Goal: Task Accomplishment & Management: Use online tool/utility

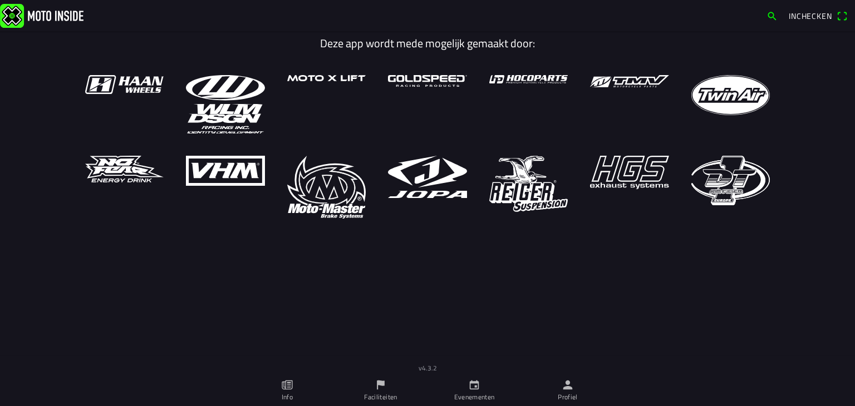
click at [563, 386] on icon "person" at bounding box center [568, 385] width 12 height 12
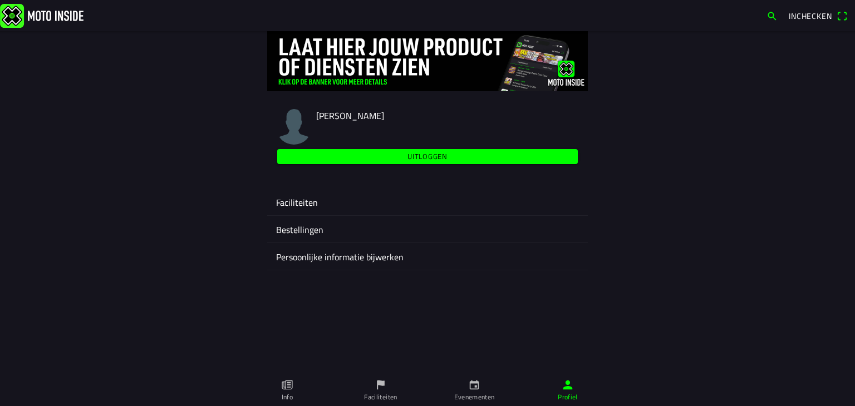
click at [292, 202] on ion-label "Faciliteiten" at bounding box center [427, 202] width 303 height 13
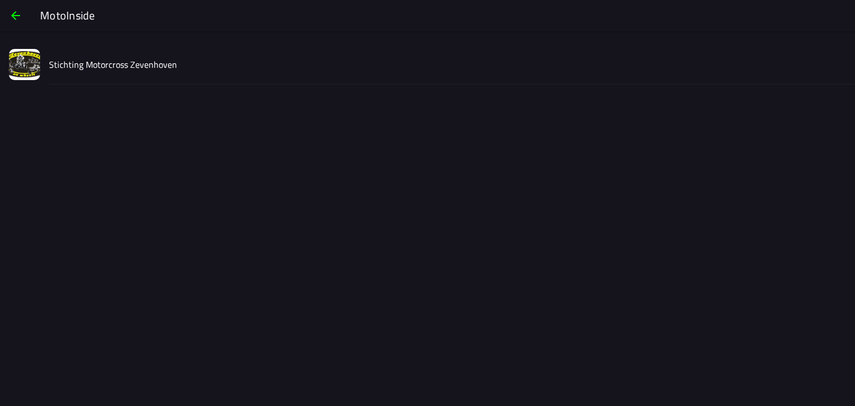
click at [0, 0] on slot "Stichting Motorcross Zevenhoven" at bounding box center [0, 0] width 0 height 0
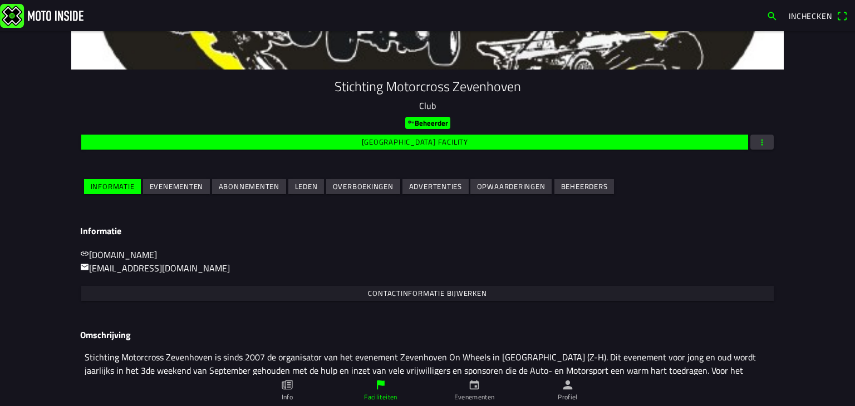
scroll to position [65, 0]
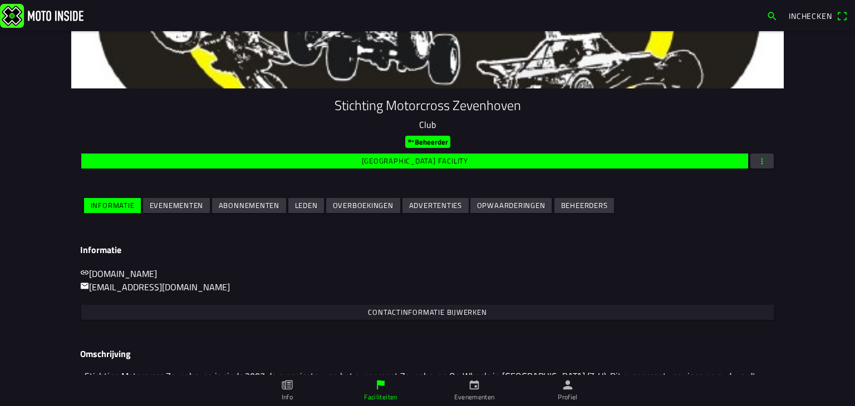
click at [0, 0] on slot "Evenementen" at bounding box center [0, 0] width 0 height 0
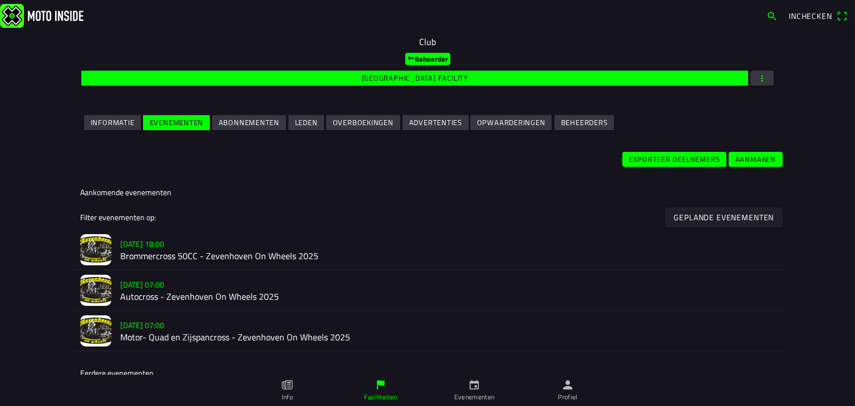
scroll to position [167, 0]
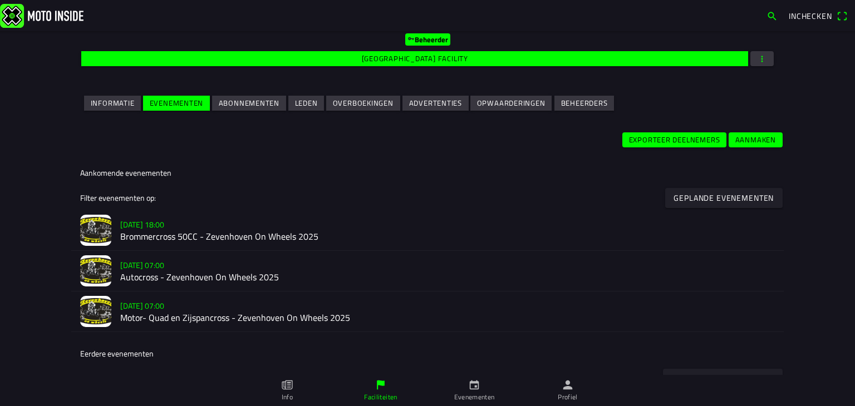
click at [150, 232] on h2 "Brommercross 50CC - Zevenhoven On Wheels 2025" at bounding box center [447, 237] width 655 height 11
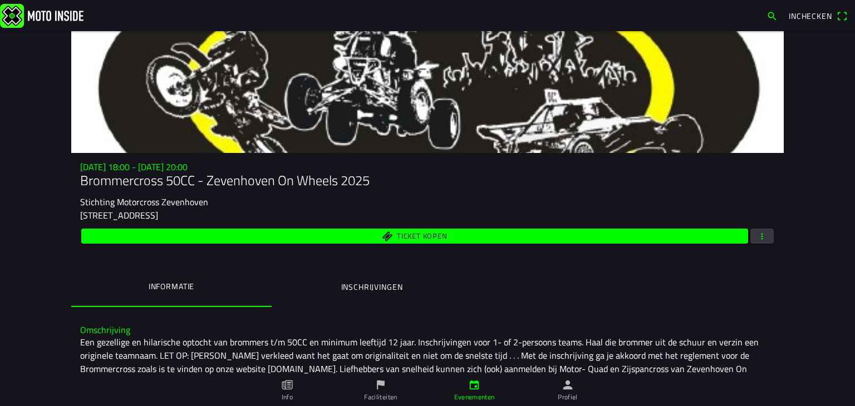
click at [757, 238] on span "button" at bounding box center [762, 236] width 10 height 15
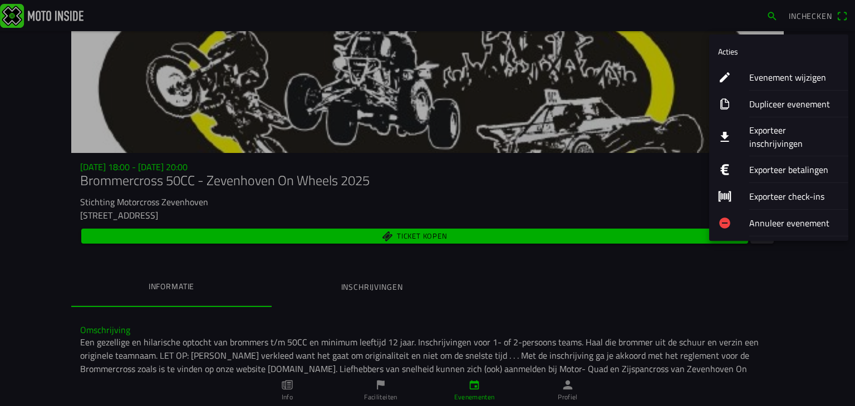
click at [770, 134] on ion-label "Exporteer inschrijvingen" at bounding box center [794, 137] width 90 height 27
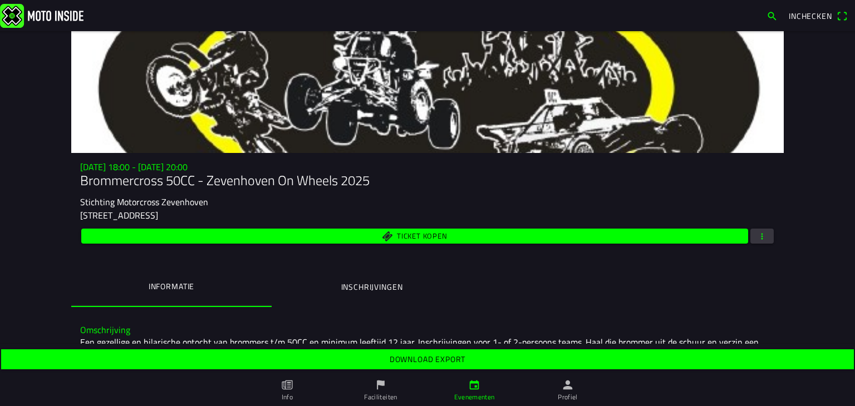
click at [0, 0] on slot "Download export" at bounding box center [0, 0] width 0 height 0
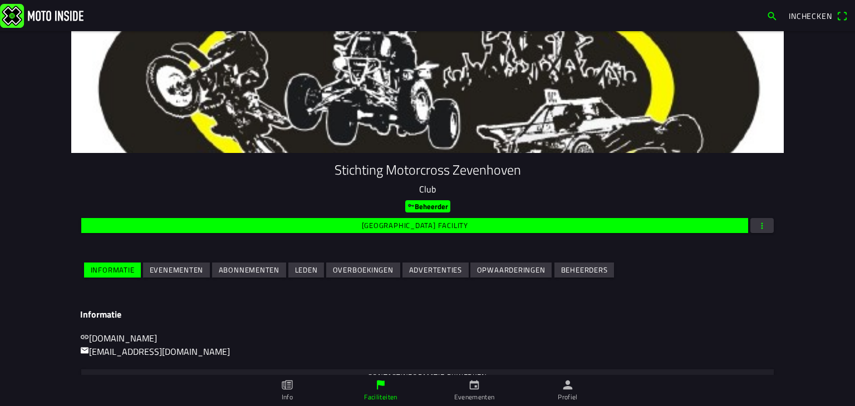
click at [0, 0] on slot "Evenementen" at bounding box center [0, 0] width 0 height 0
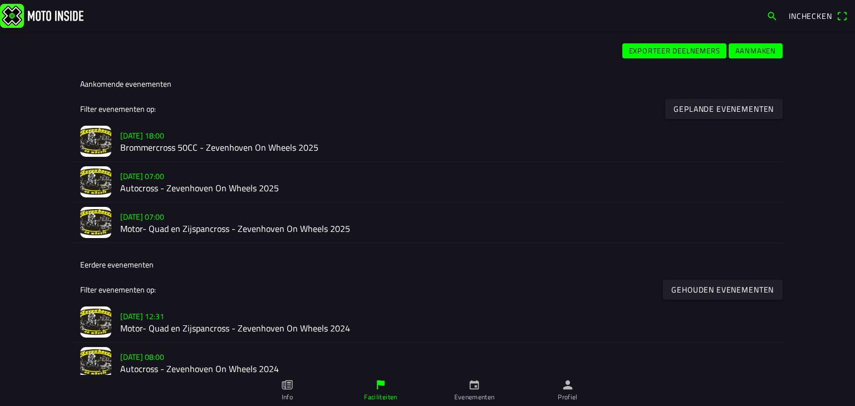
scroll to position [278, 0]
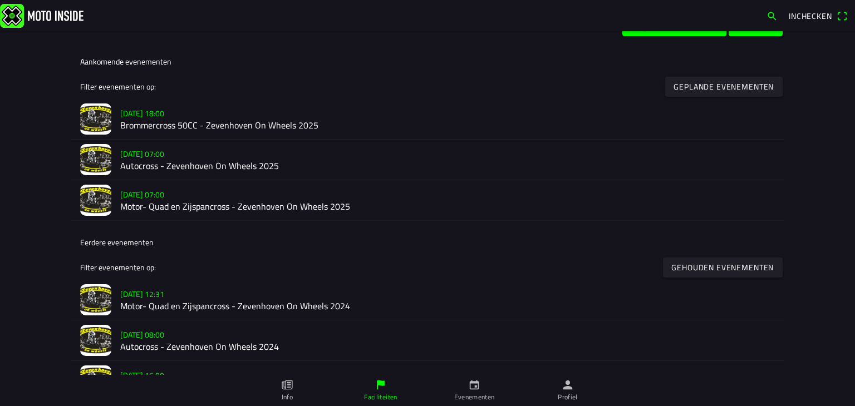
click at [0, 0] on slot "[DATE] 07:00" at bounding box center [0, 0] width 0 height 0
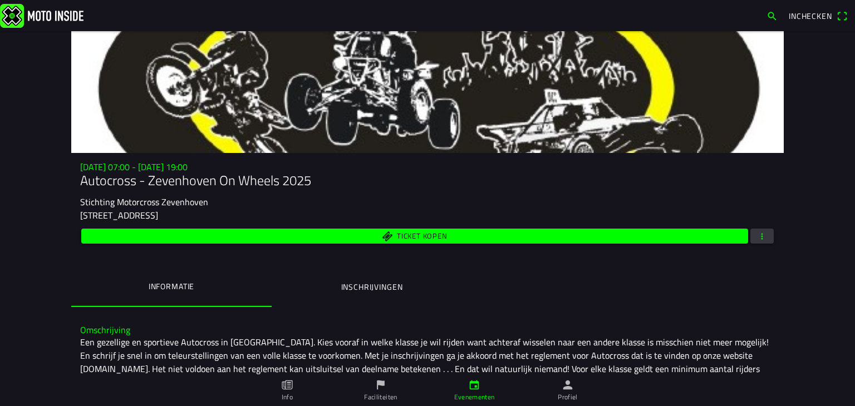
click at [757, 237] on span "button" at bounding box center [762, 236] width 10 height 15
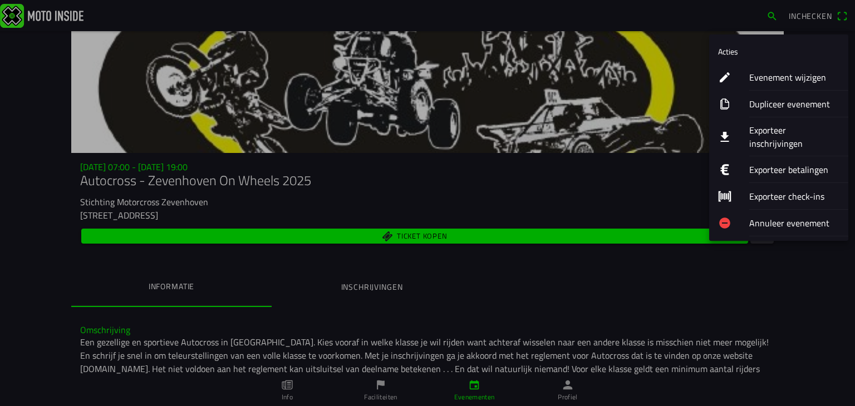
click at [767, 128] on ion-label "Exporteer inschrijvingen" at bounding box center [794, 137] width 90 height 27
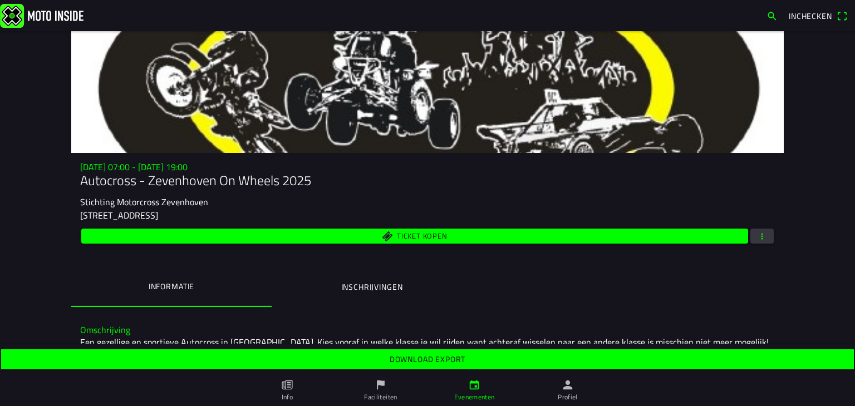
click at [0, 0] on slot "Download export" at bounding box center [0, 0] width 0 height 0
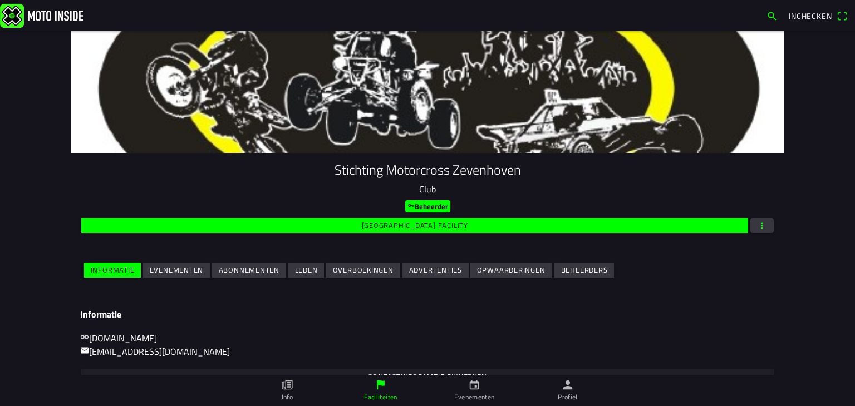
click at [0, 0] on slot "Evenementen" at bounding box center [0, 0] width 0 height 0
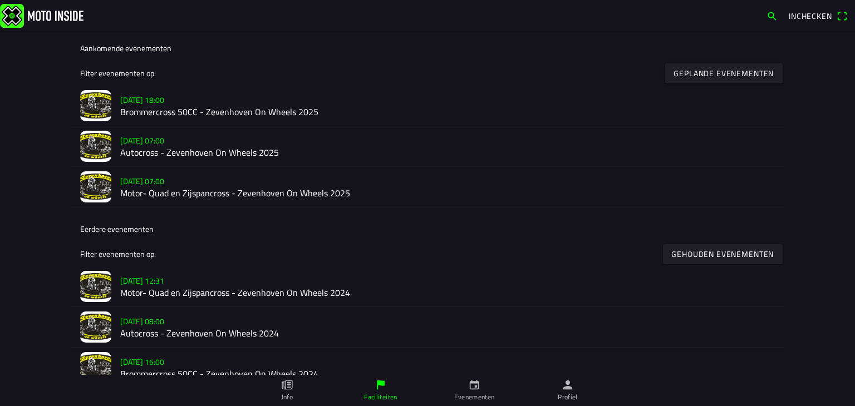
scroll to position [310, 0]
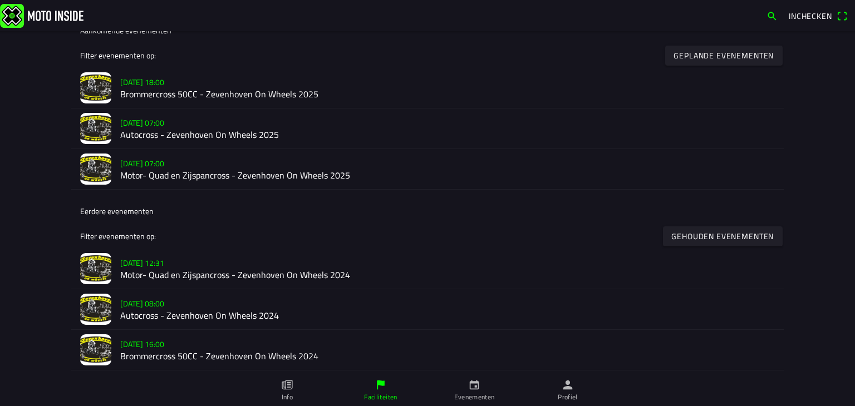
click at [146, 171] on h2 "Motor- Quad en Zijspancross - Zevenhoven On Wheels 2025" at bounding box center [447, 176] width 655 height 11
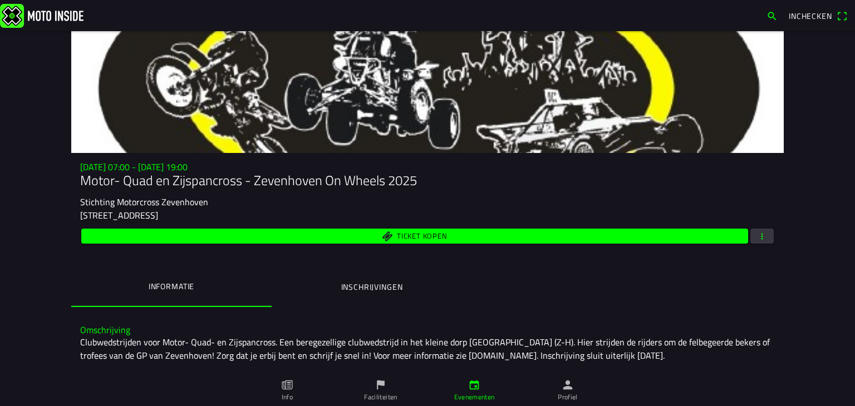
click at [758, 234] on span "button" at bounding box center [762, 236] width 10 height 15
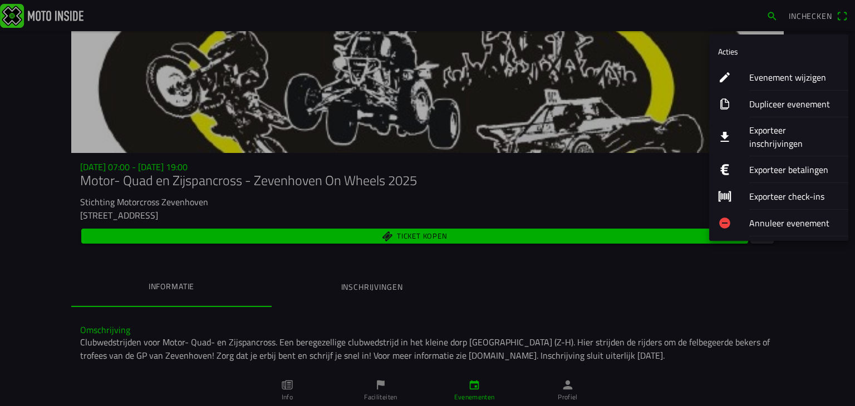
click at [772, 134] on ion-label "Exporteer inschrijvingen" at bounding box center [794, 137] width 90 height 27
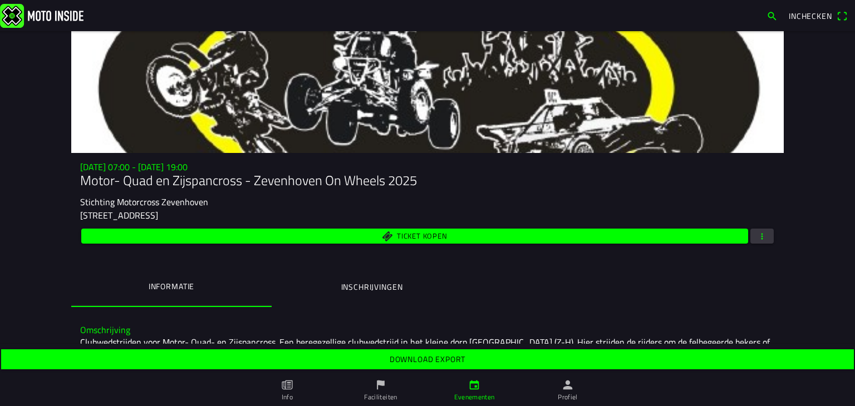
click at [0, 0] on slot "Download export" at bounding box center [0, 0] width 0 height 0
